Goal: Find specific page/section: Find specific page/section

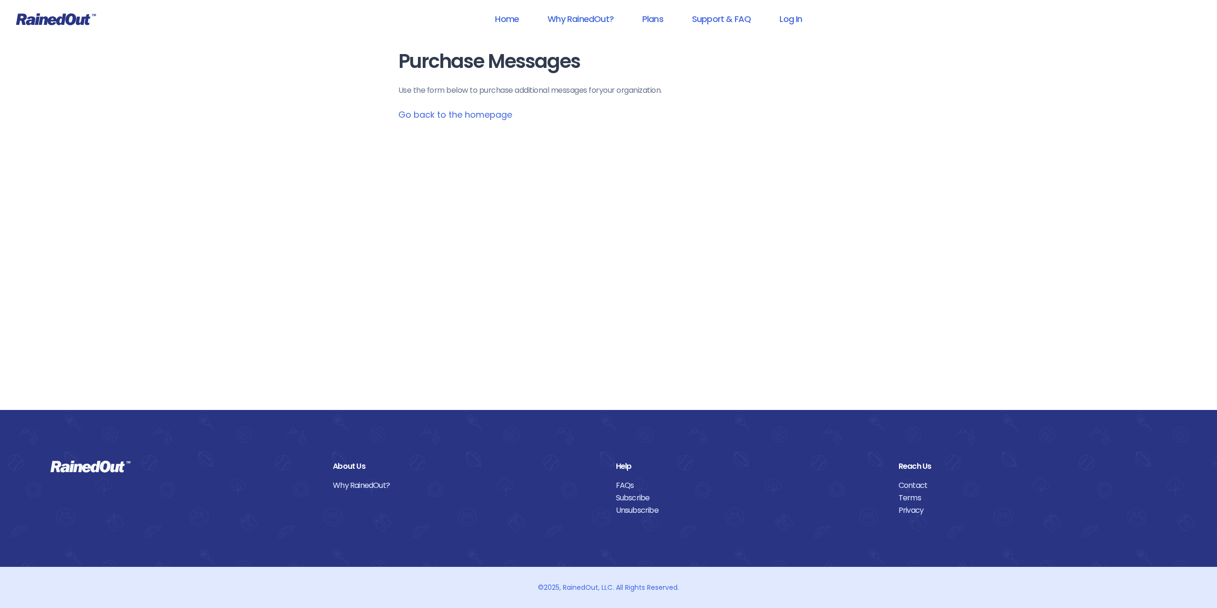
click at [59, 22] on icon at bounding box center [56, 19] width 80 height 12
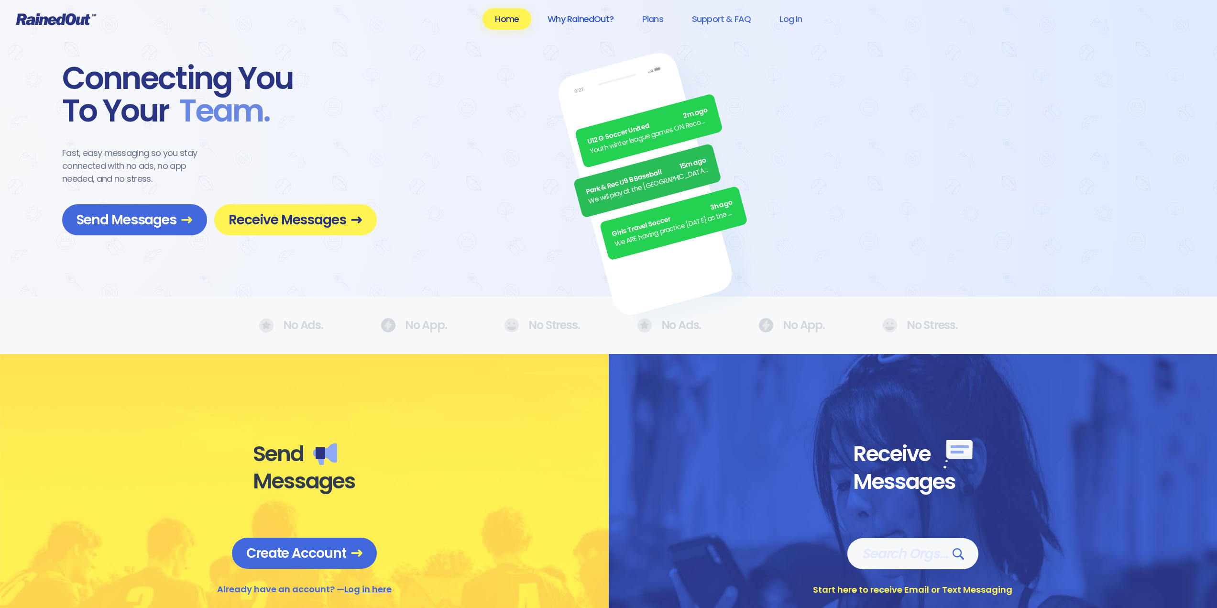
click at [578, 25] on link "Why RainedOut?" at bounding box center [580, 19] width 91 height 22
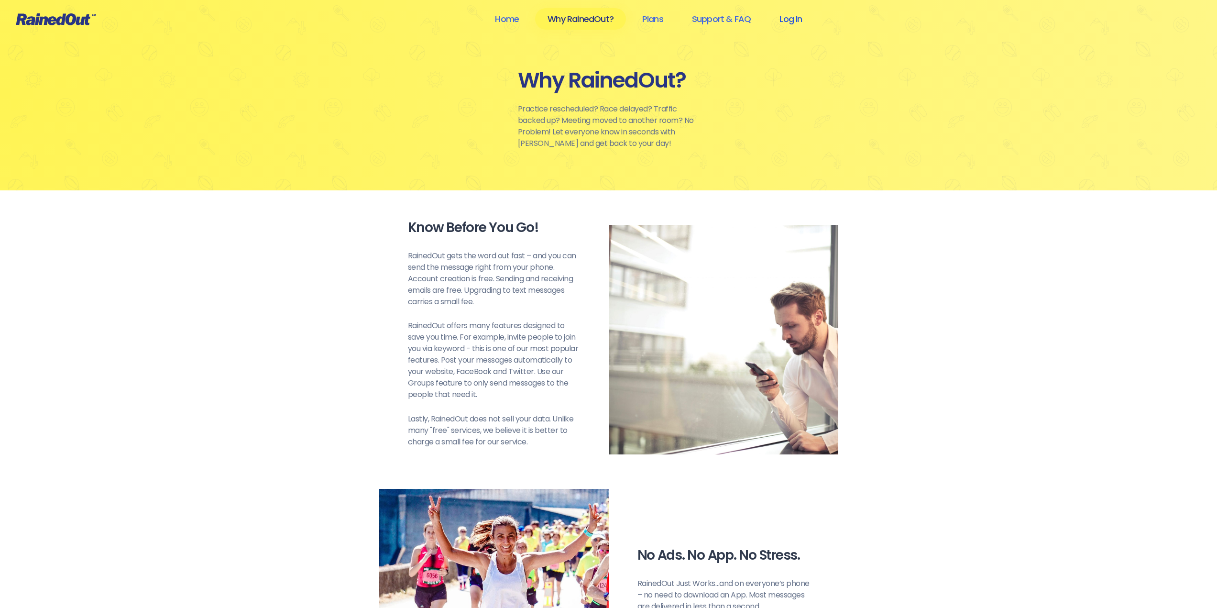
click at [801, 20] on link "Log In" at bounding box center [790, 19] width 47 height 22
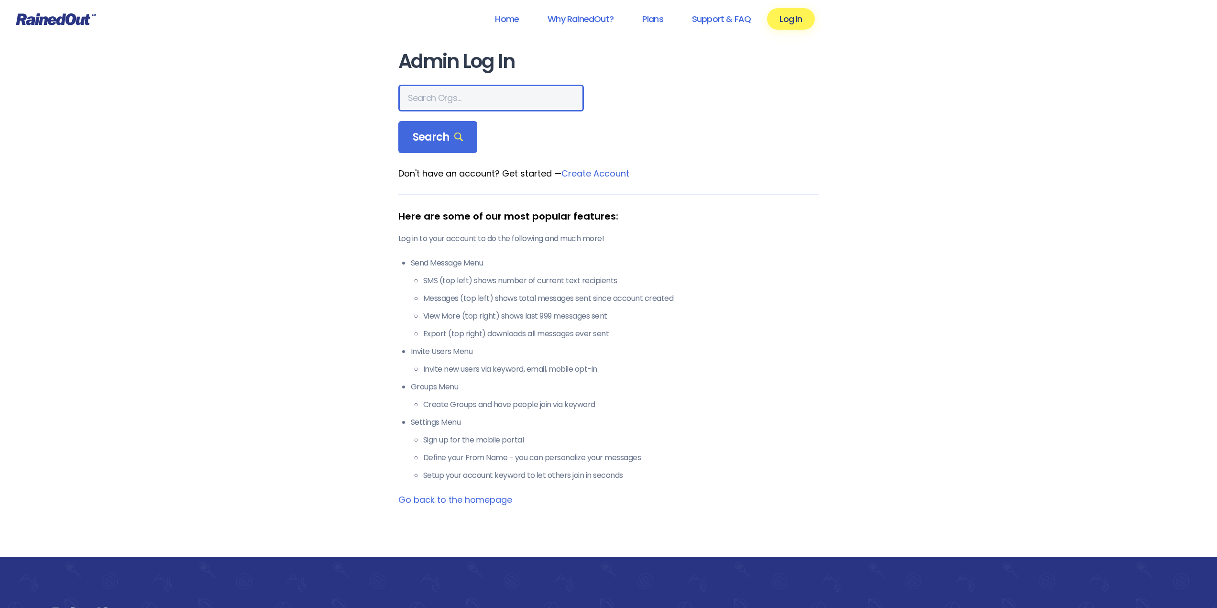
click at [478, 98] on input "text" at bounding box center [491, 98] width 186 height 27
type input "[PERSON_NAME]"
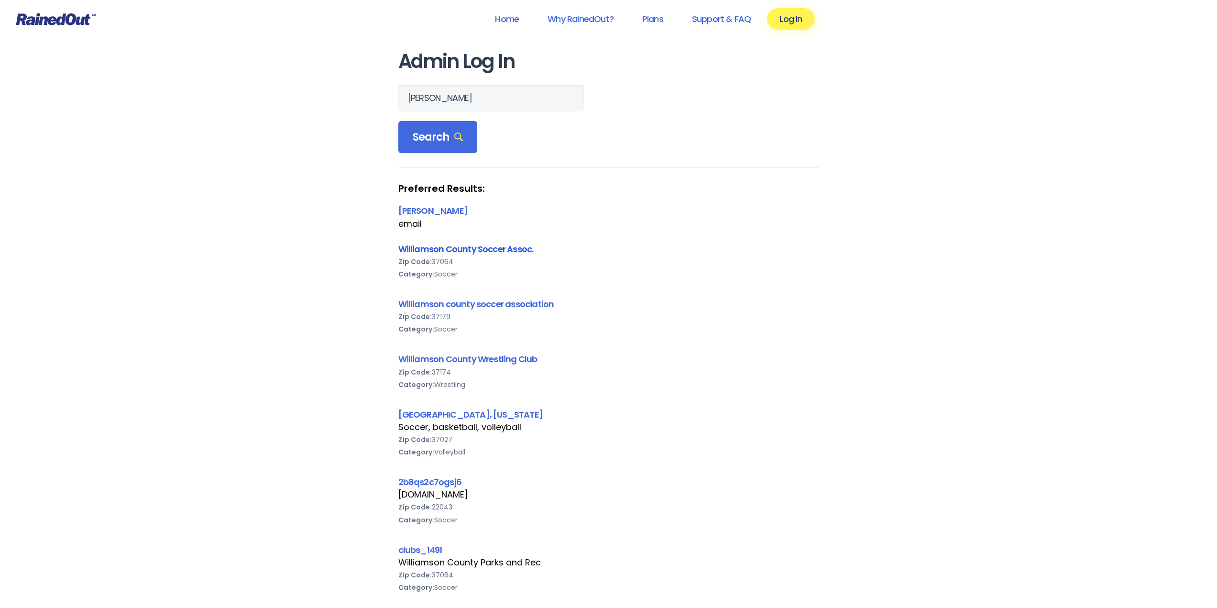
click at [489, 252] on link "Williamson County Soccer Assoc." at bounding box center [465, 249] width 135 height 12
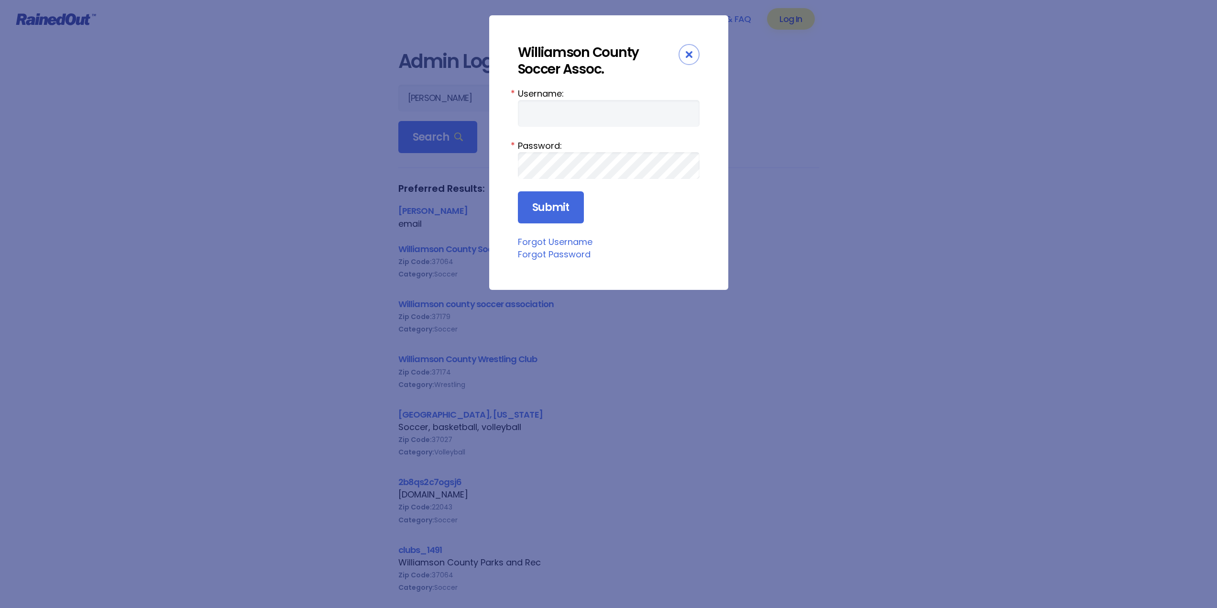
click at [697, 52] on div "Close" at bounding box center [689, 54] width 21 height 21
